Goal: Navigation & Orientation: Find specific page/section

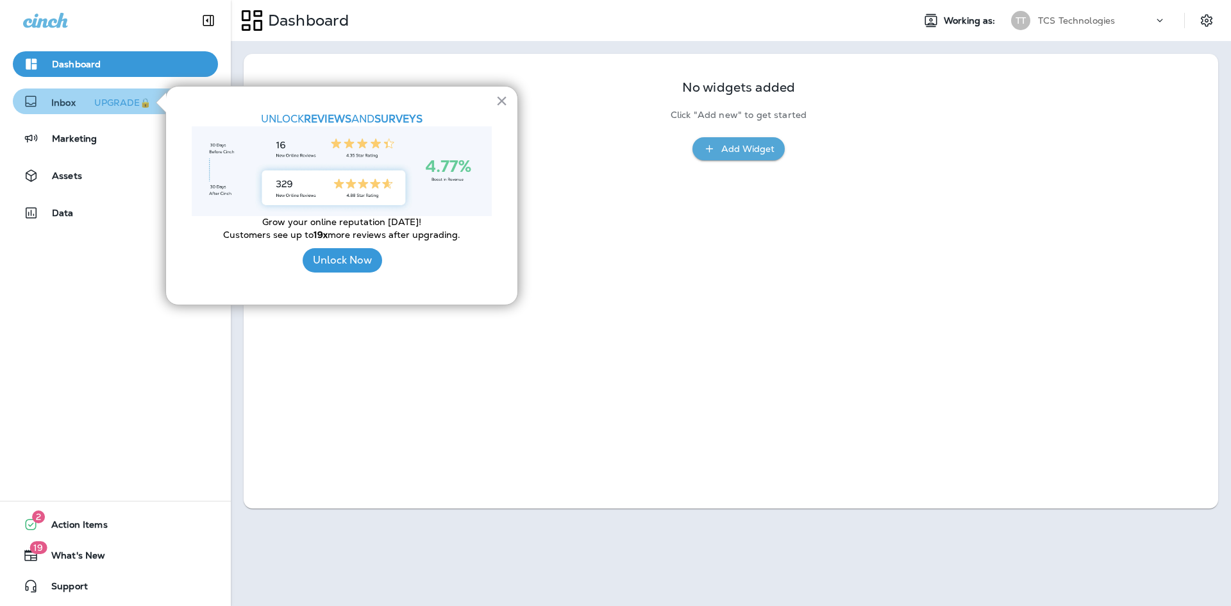
click at [97, 98] on div "UPGRADE🔒" at bounding box center [122, 102] width 56 height 9
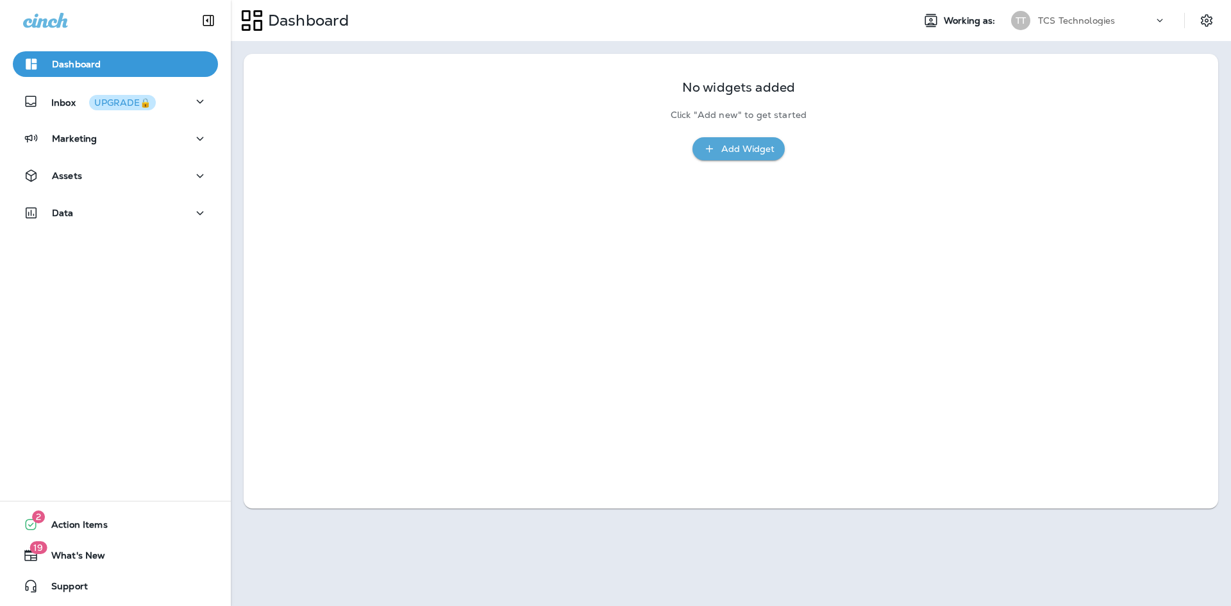
click at [1078, 20] on p "TCS Technologies" at bounding box center [1076, 20] width 77 height 10
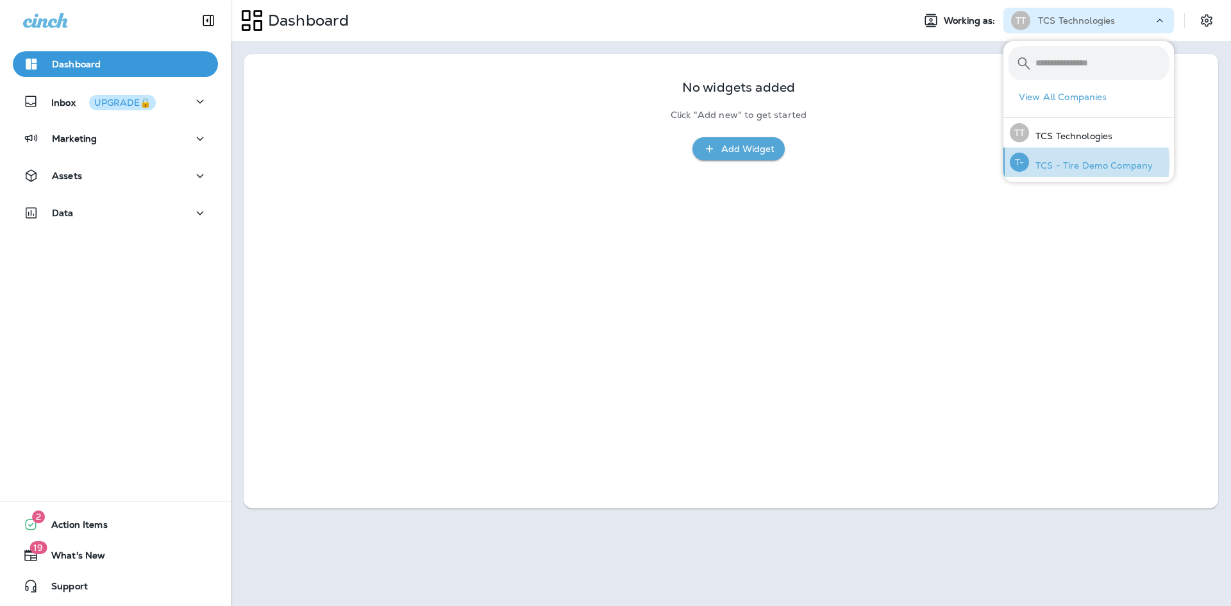
click at [1054, 163] on p "TCS - Tire Demo Company" at bounding box center [1091, 165] width 124 height 10
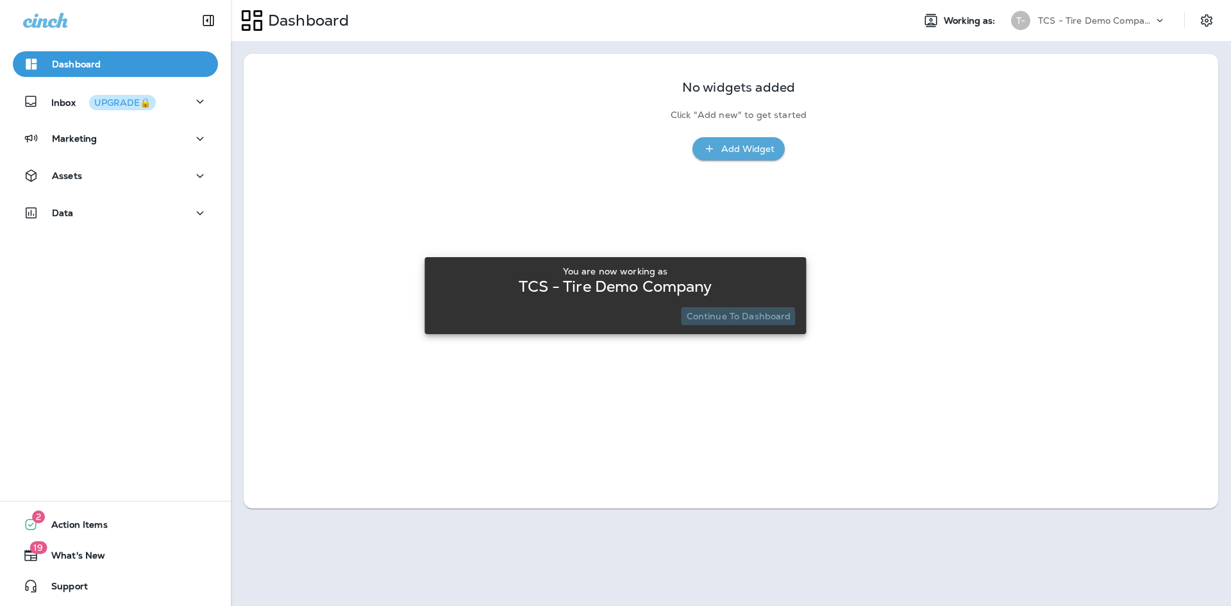
click at [725, 318] on p "Continue to Dashboard" at bounding box center [739, 316] width 104 height 10
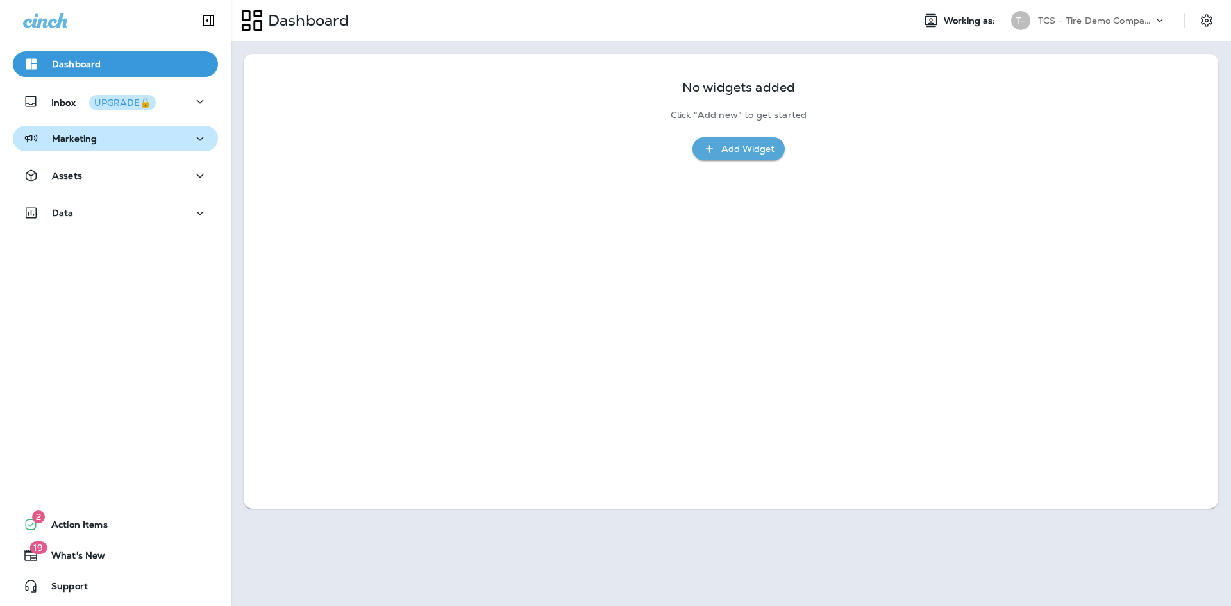
click at [111, 135] on div "Marketing" at bounding box center [115, 139] width 185 height 16
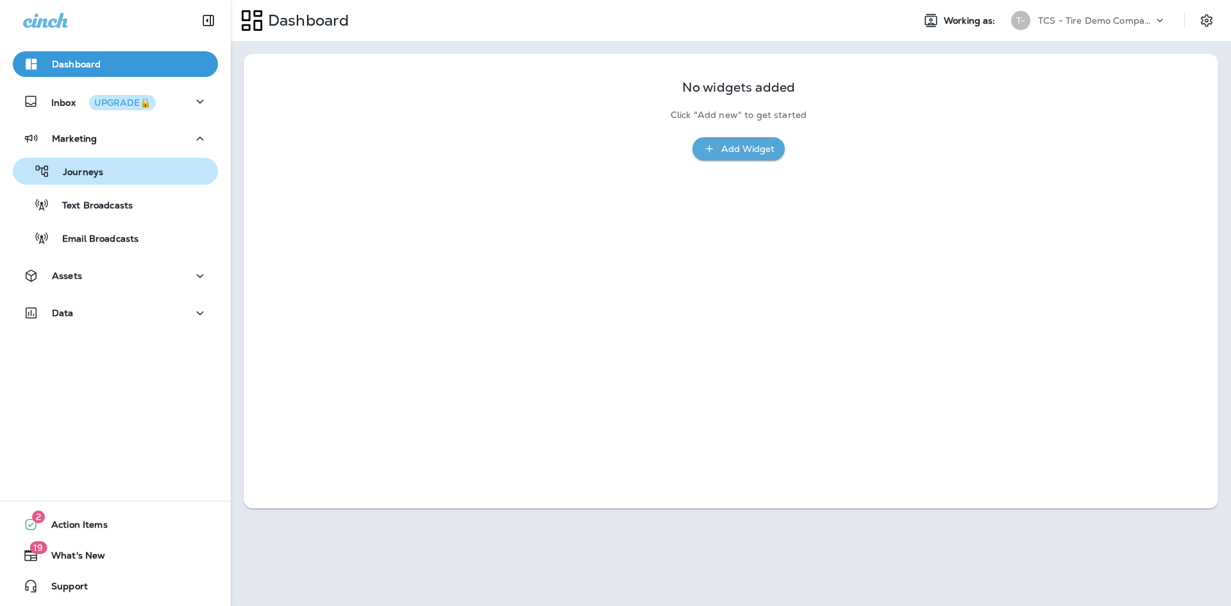
click at [92, 171] on p "Journeys" at bounding box center [76, 173] width 53 height 12
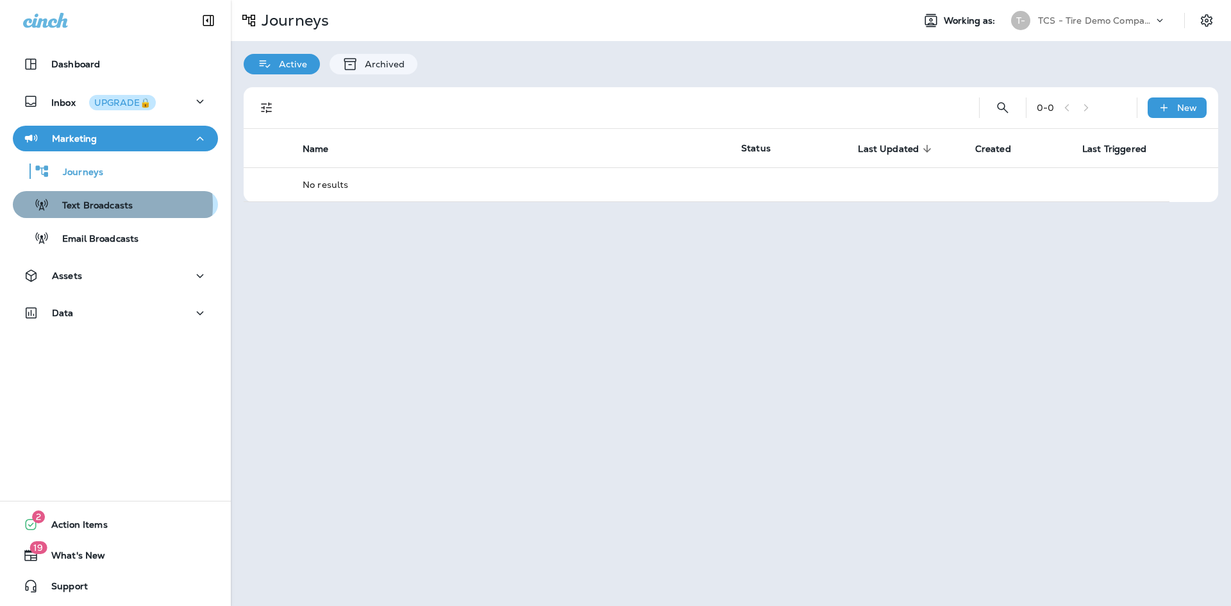
click at [96, 204] on p "Text Broadcasts" at bounding box center [90, 206] width 83 height 12
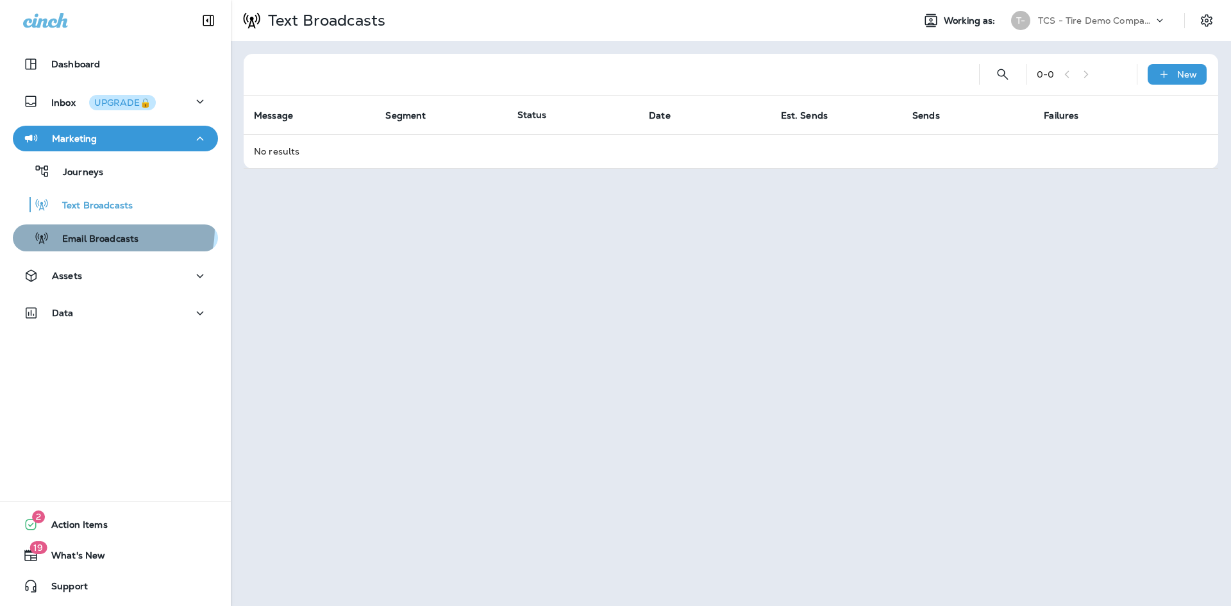
click at [82, 226] on button "Email Broadcasts" at bounding box center [115, 237] width 205 height 27
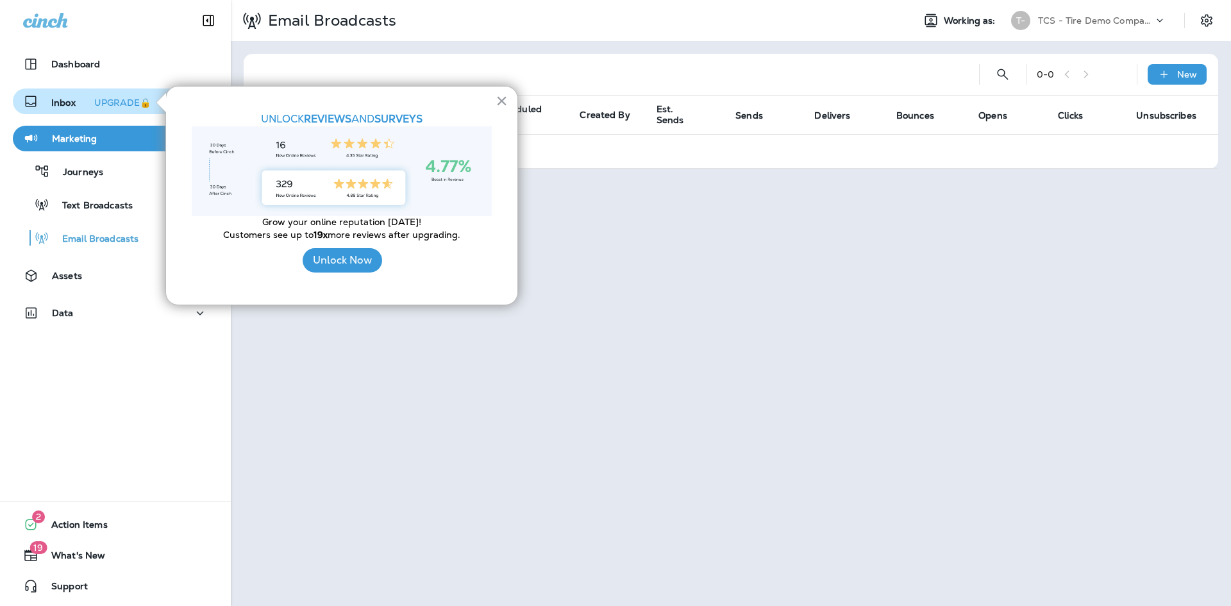
click at [104, 104] on div "UPGRADE🔒" at bounding box center [122, 102] width 56 height 9
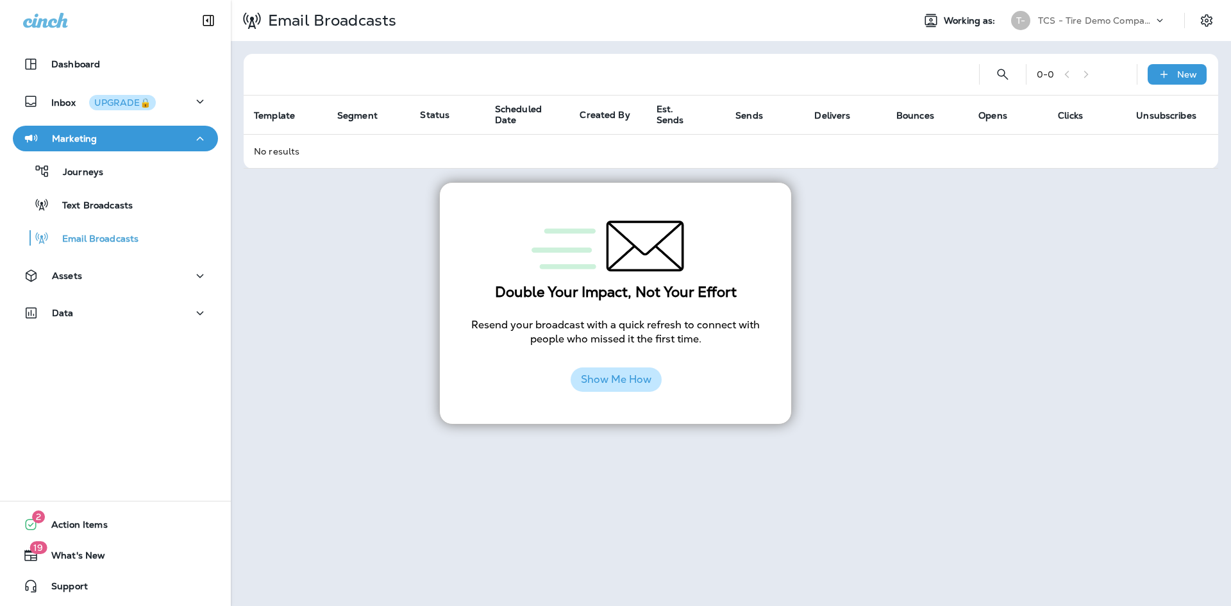
click at [612, 379] on button "Show Me How" at bounding box center [615, 379] width 91 height 24
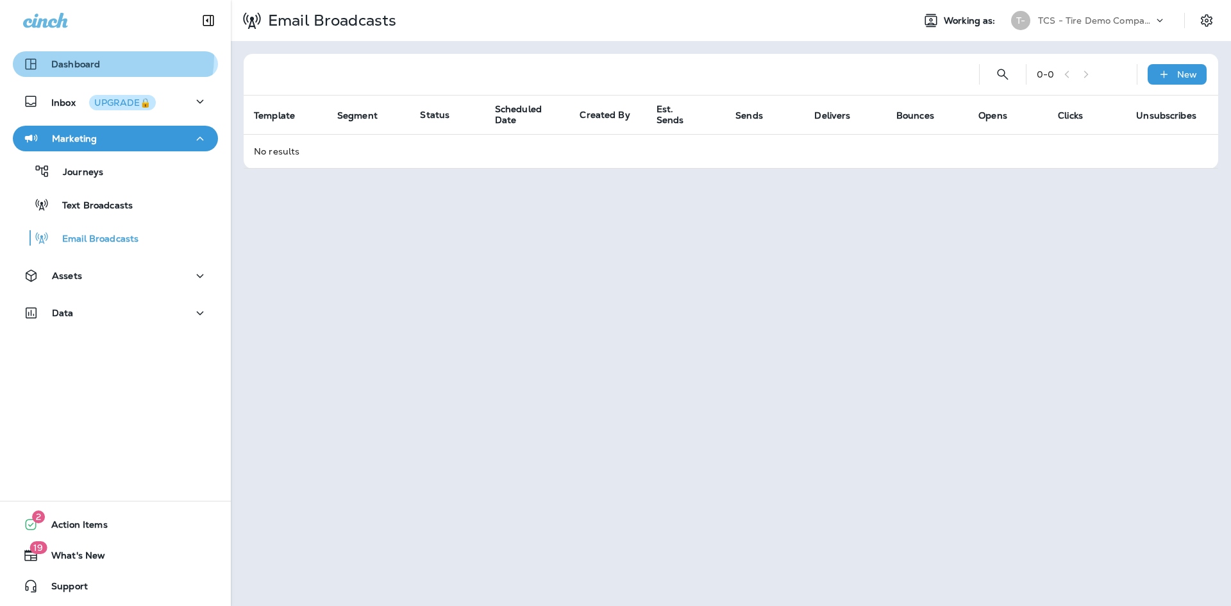
click at [92, 56] on button "Dashboard" at bounding box center [115, 64] width 205 height 26
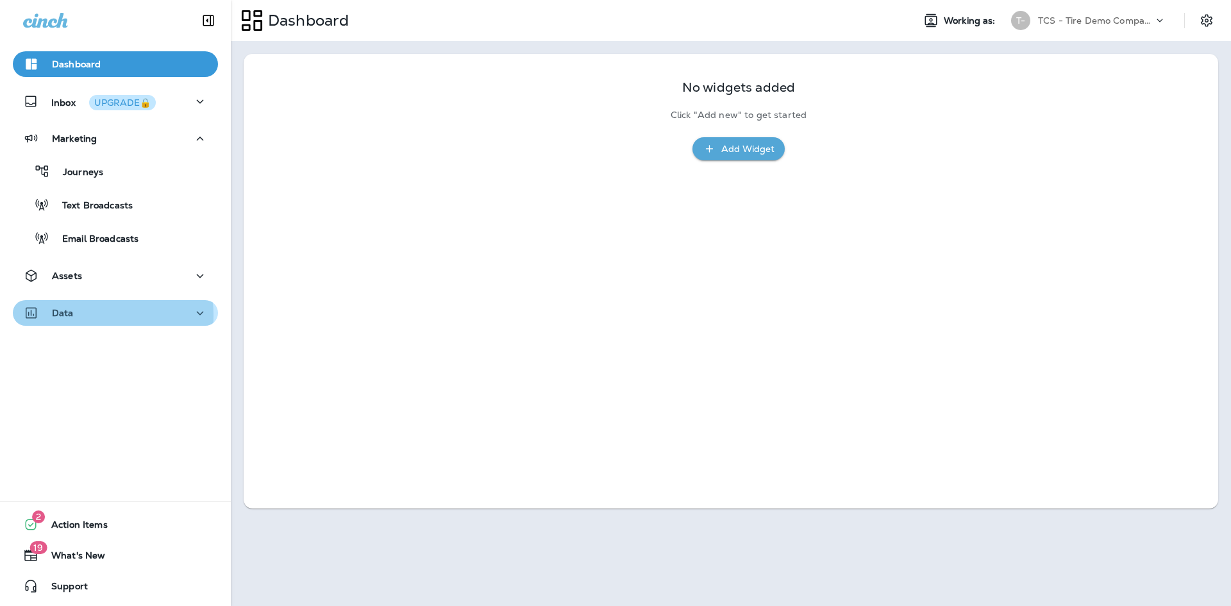
click at [82, 315] on div "Data" at bounding box center [115, 313] width 185 height 16
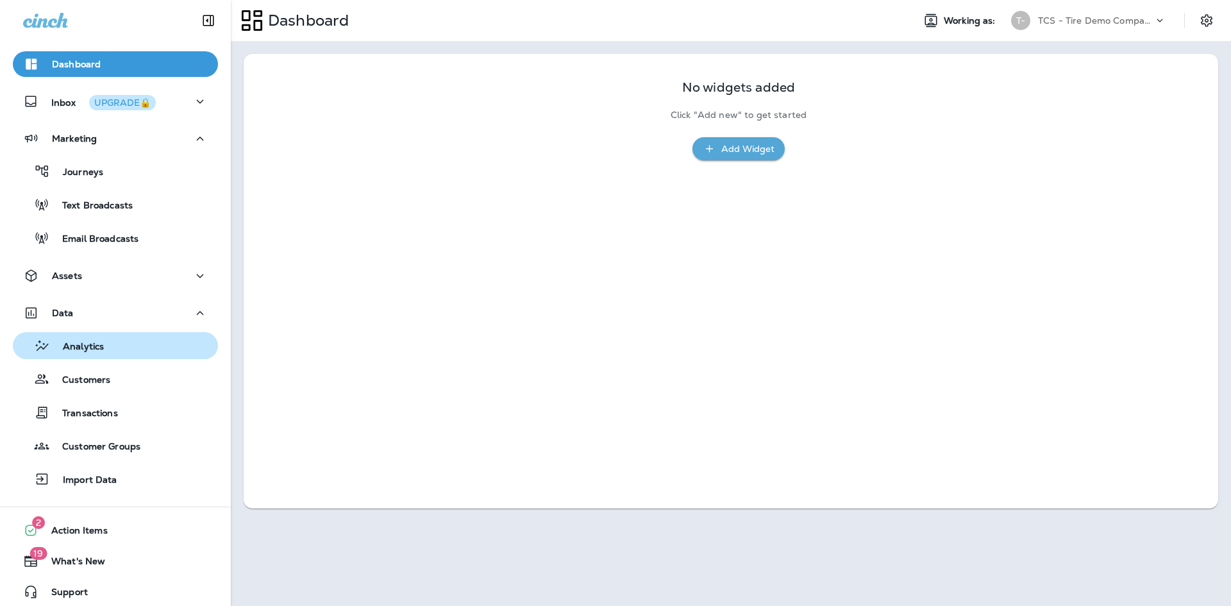
click at [70, 351] on p "Analytics" at bounding box center [77, 347] width 54 height 12
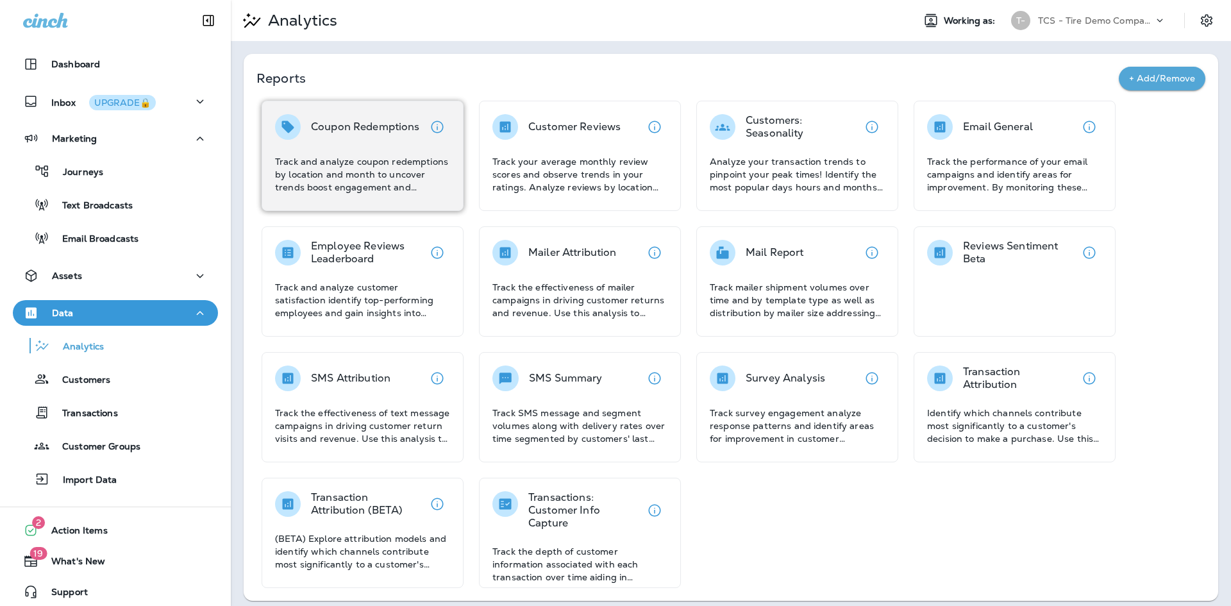
click at [398, 174] on p "Track and analyze coupon redemptions by location and month to uncover trends bo…" at bounding box center [362, 174] width 175 height 38
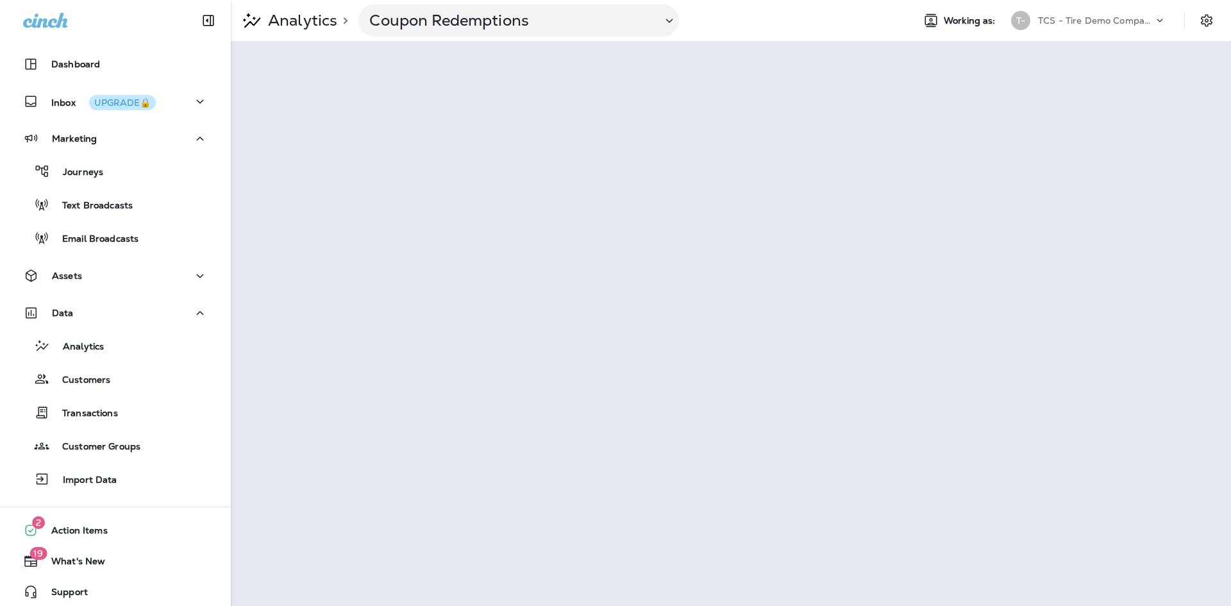
click at [1157, 15] on icon at bounding box center [1159, 20] width 13 height 13
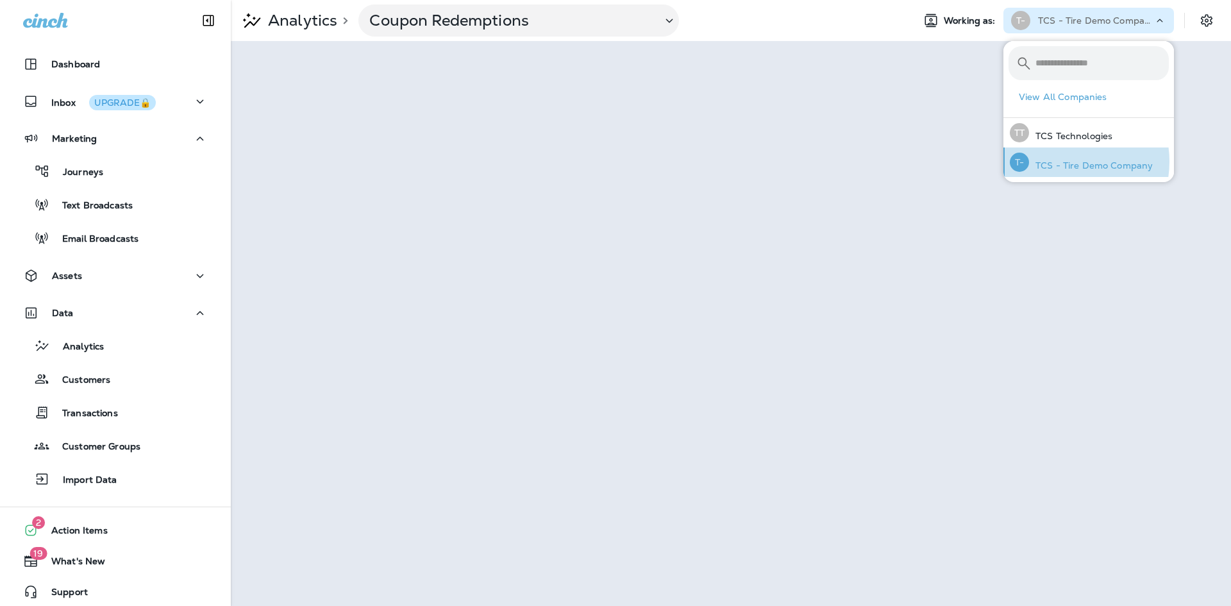
click at [1061, 162] on p "TCS - Tire Demo Company" at bounding box center [1091, 165] width 124 height 10
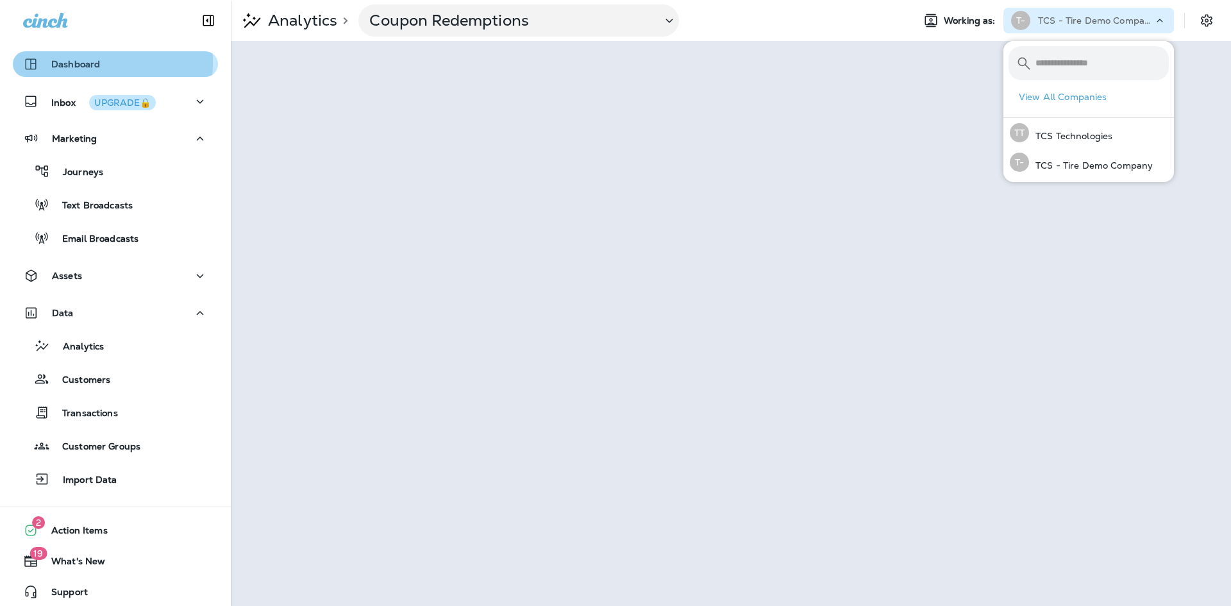
click at [77, 63] on p "Dashboard" at bounding box center [75, 64] width 49 height 10
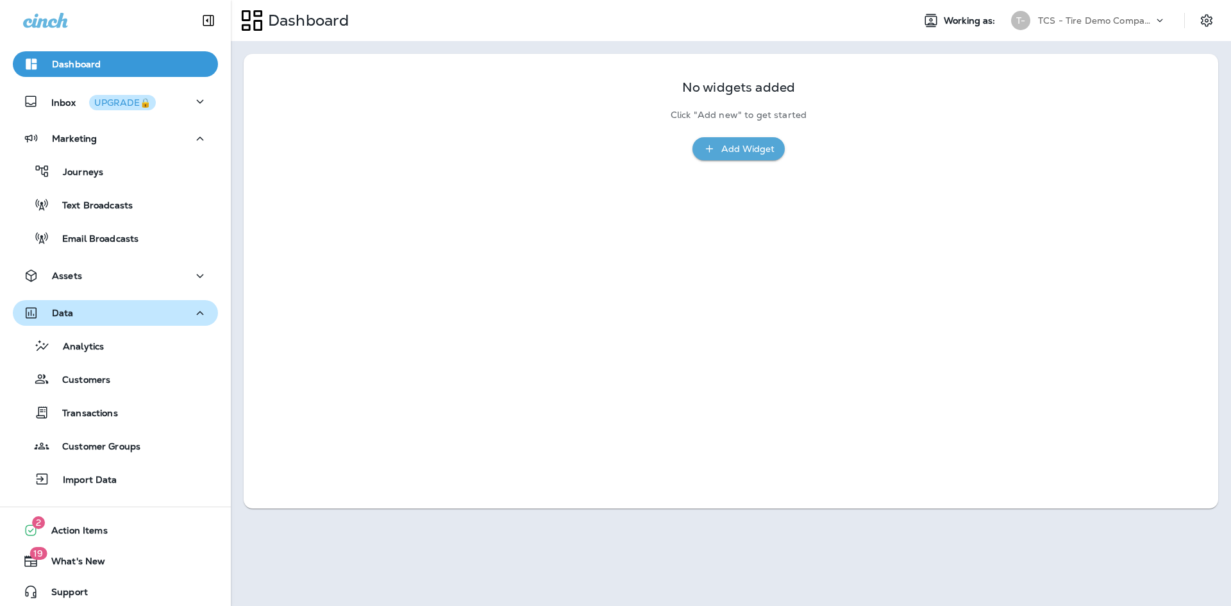
scroll to position [6, 0]
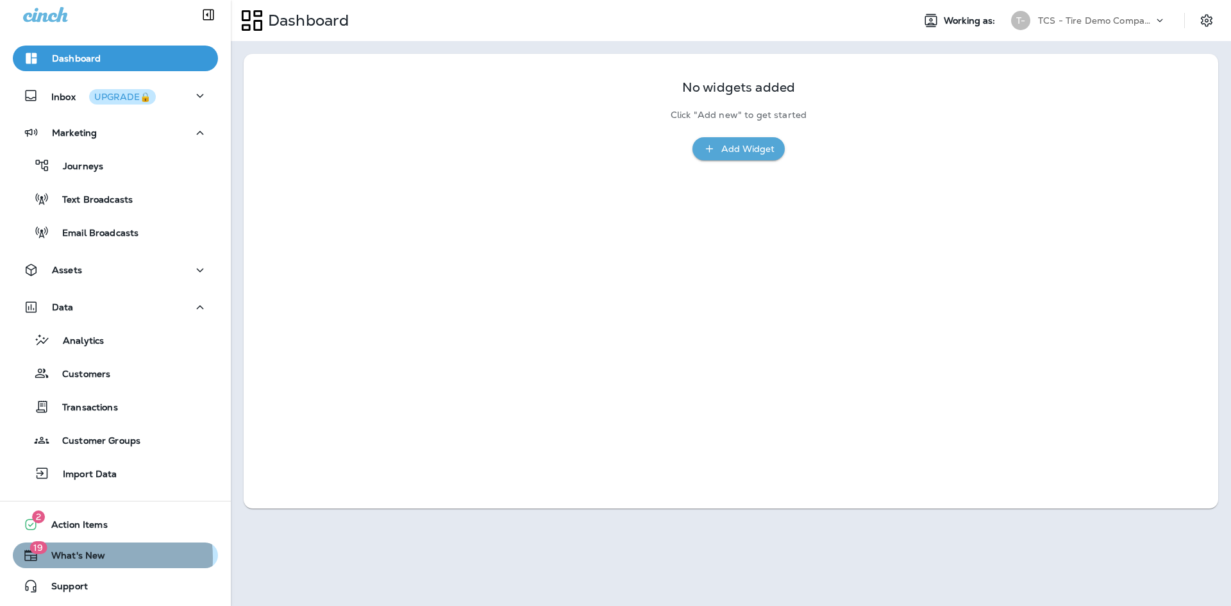
click at [74, 558] on span "What's New" at bounding box center [71, 557] width 67 height 15
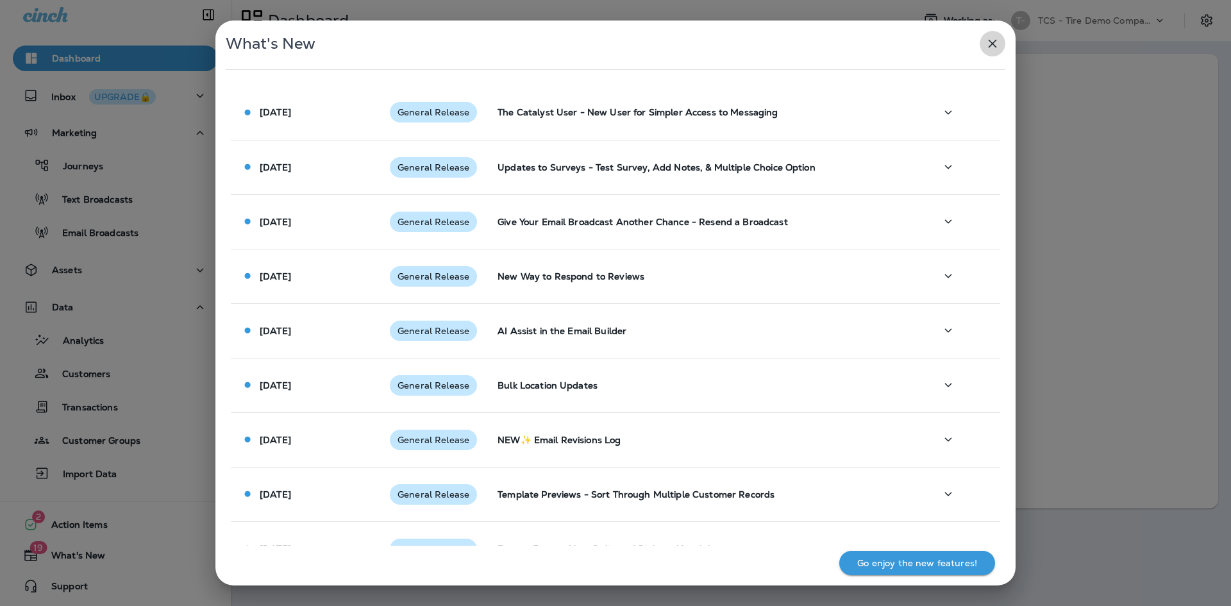
click at [994, 45] on icon "button" at bounding box center [992, 44] width 8 height 8
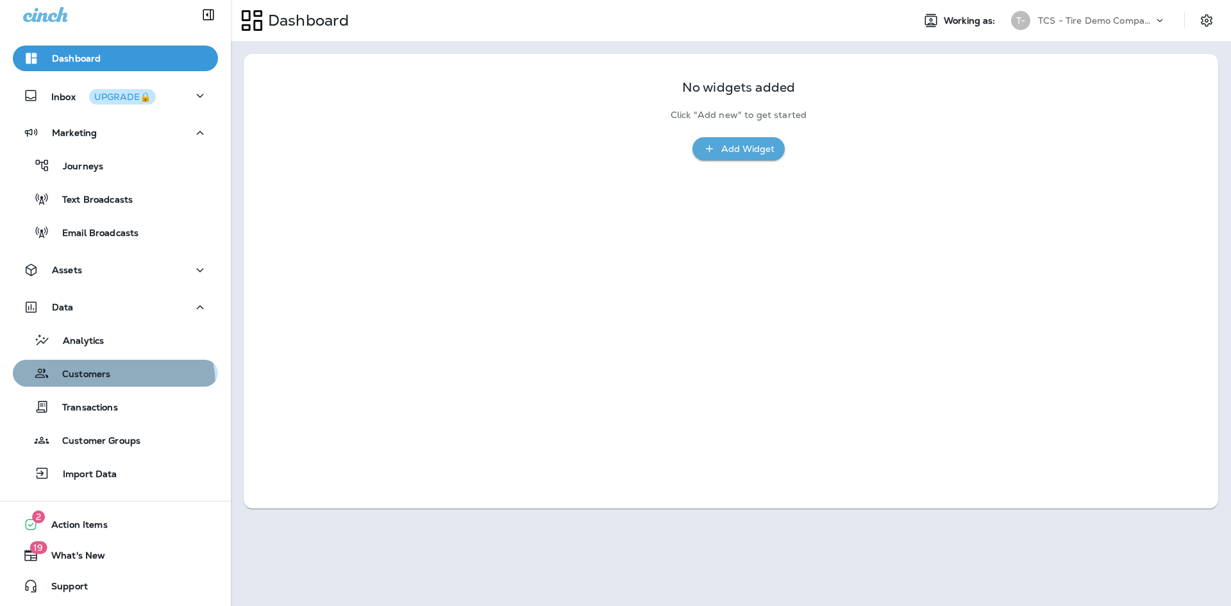
click at [105, 384] on button "Customers" at bounding box center [115, 373] width 205 height 27
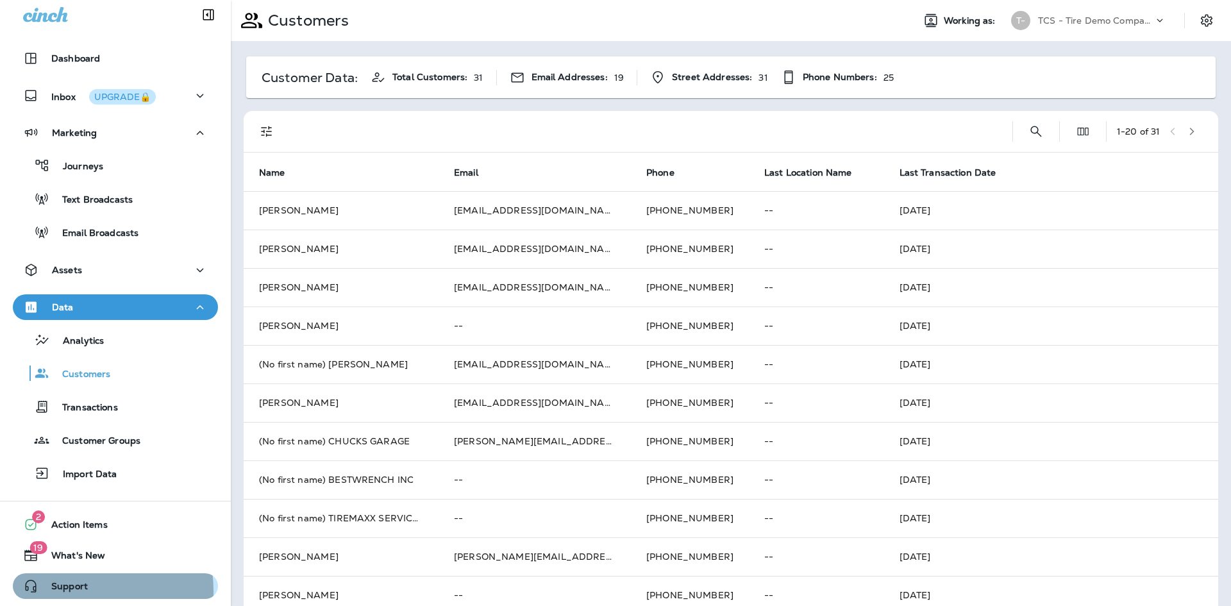
click at [62, 591] on span "Support" at bounding box center [62, 588] width 49 height 15
